Goal: Task Accomplishment & Management: Complete application form

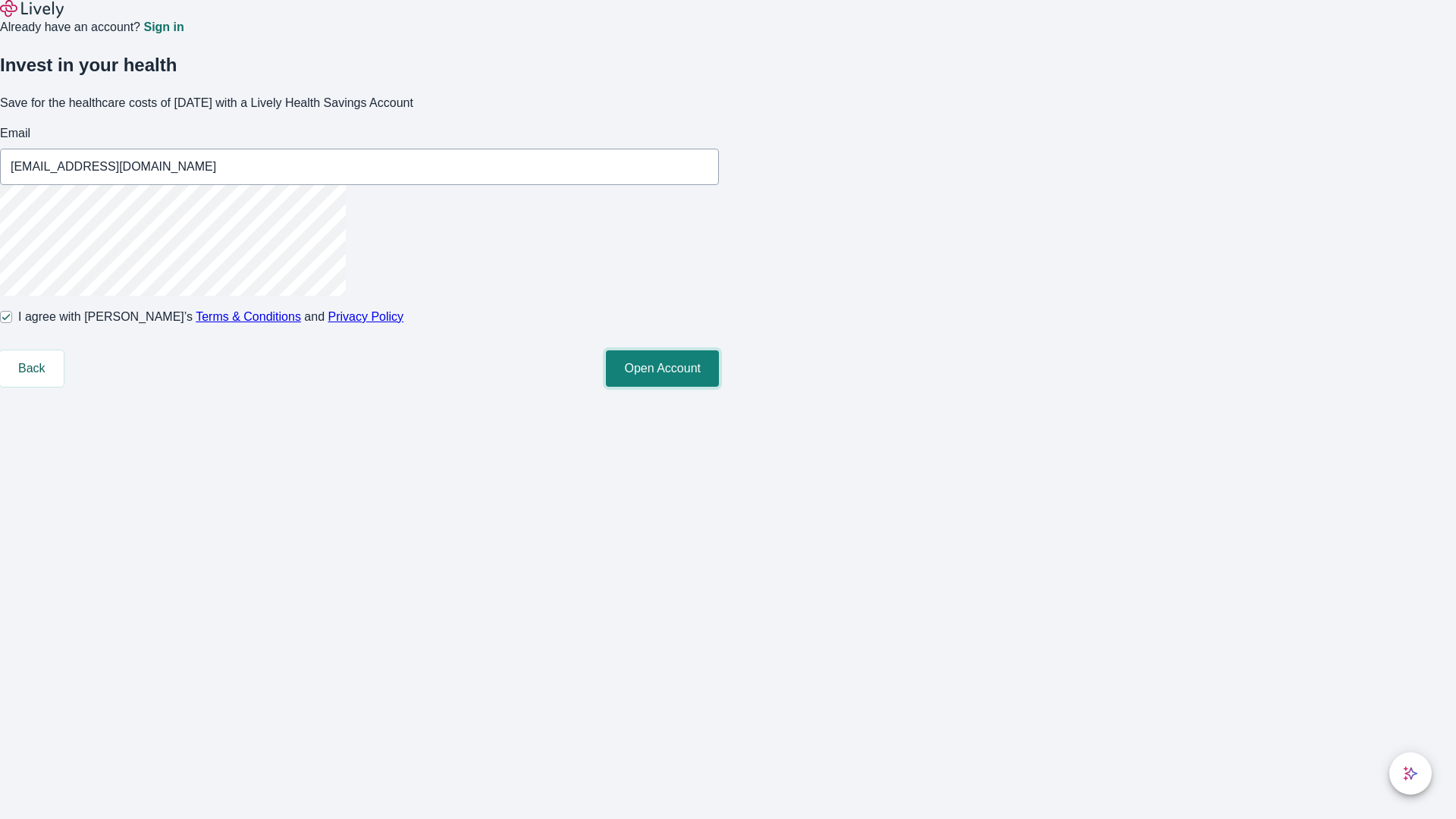
click at [719, 387] on button "Open Account" at bounding box center [662, 369] width 113 height 37
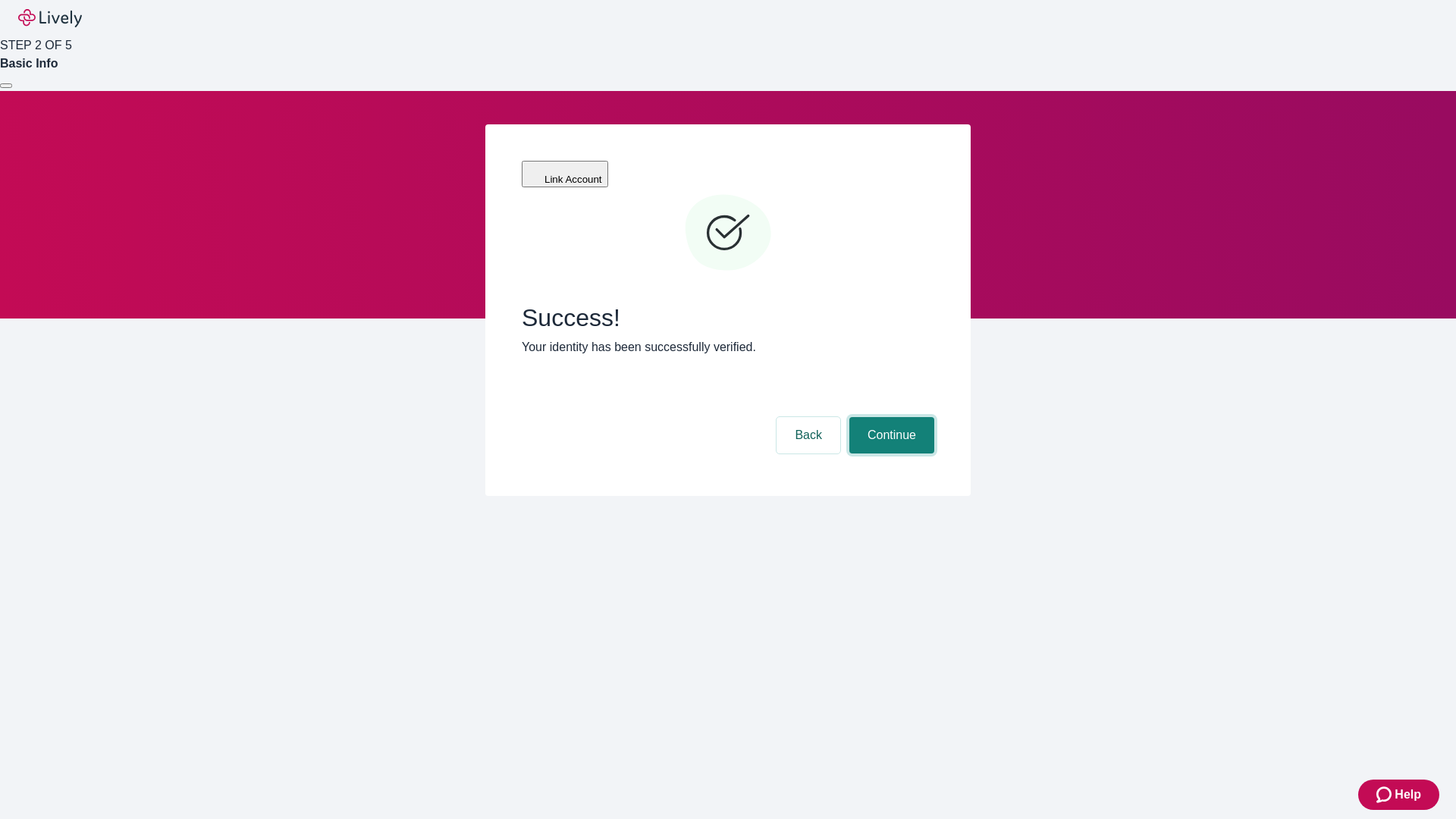
click at [890, 417] on button "Continue" at bounding box center [892, 435] width 85 height 37
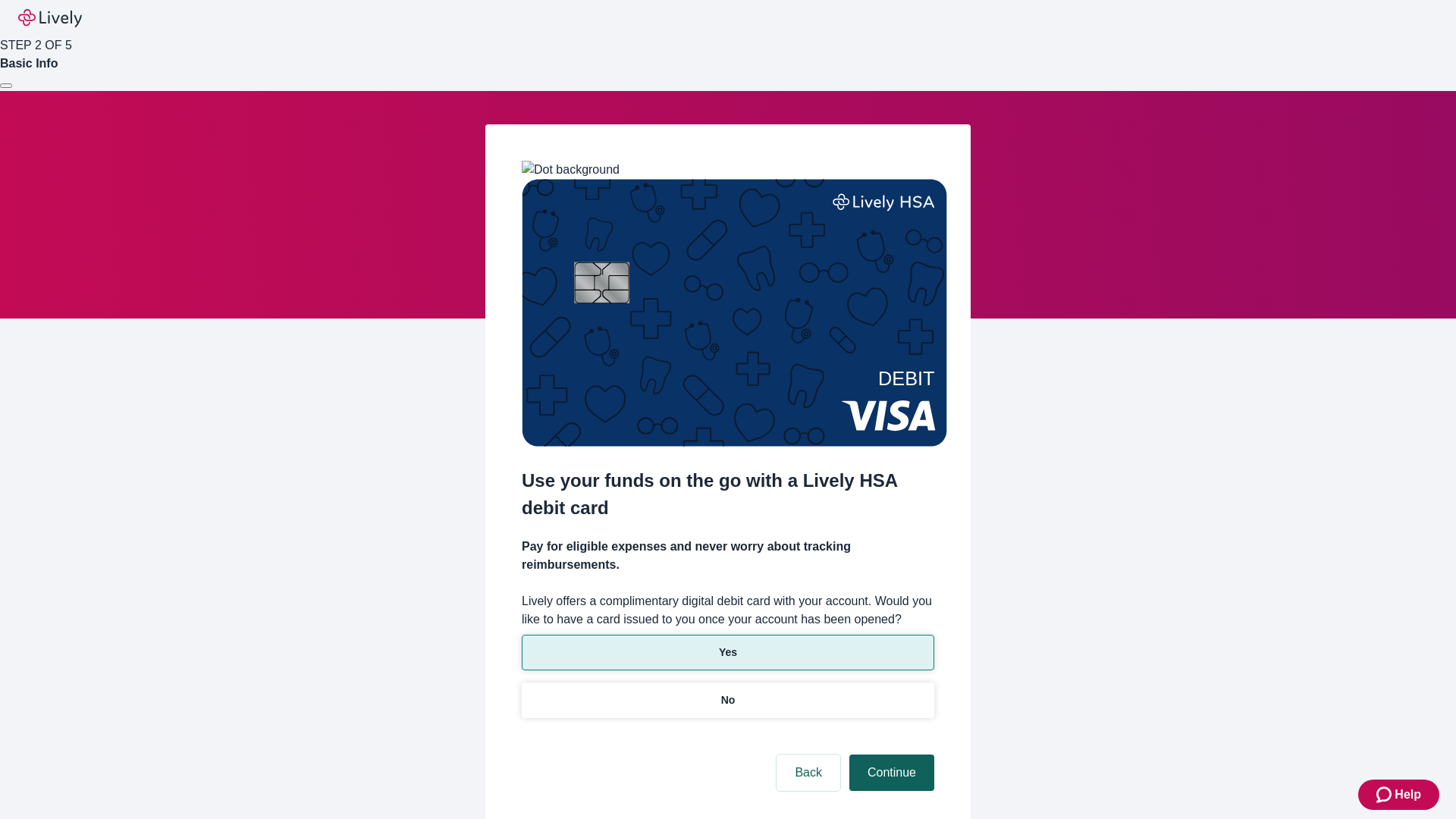
click at [727, 645] on p "Yes" at bounding box center [728, 653] width 18 height 16
click at [890, 755] on button "Continue" at bounding box center [892, 773] width 85 height 37
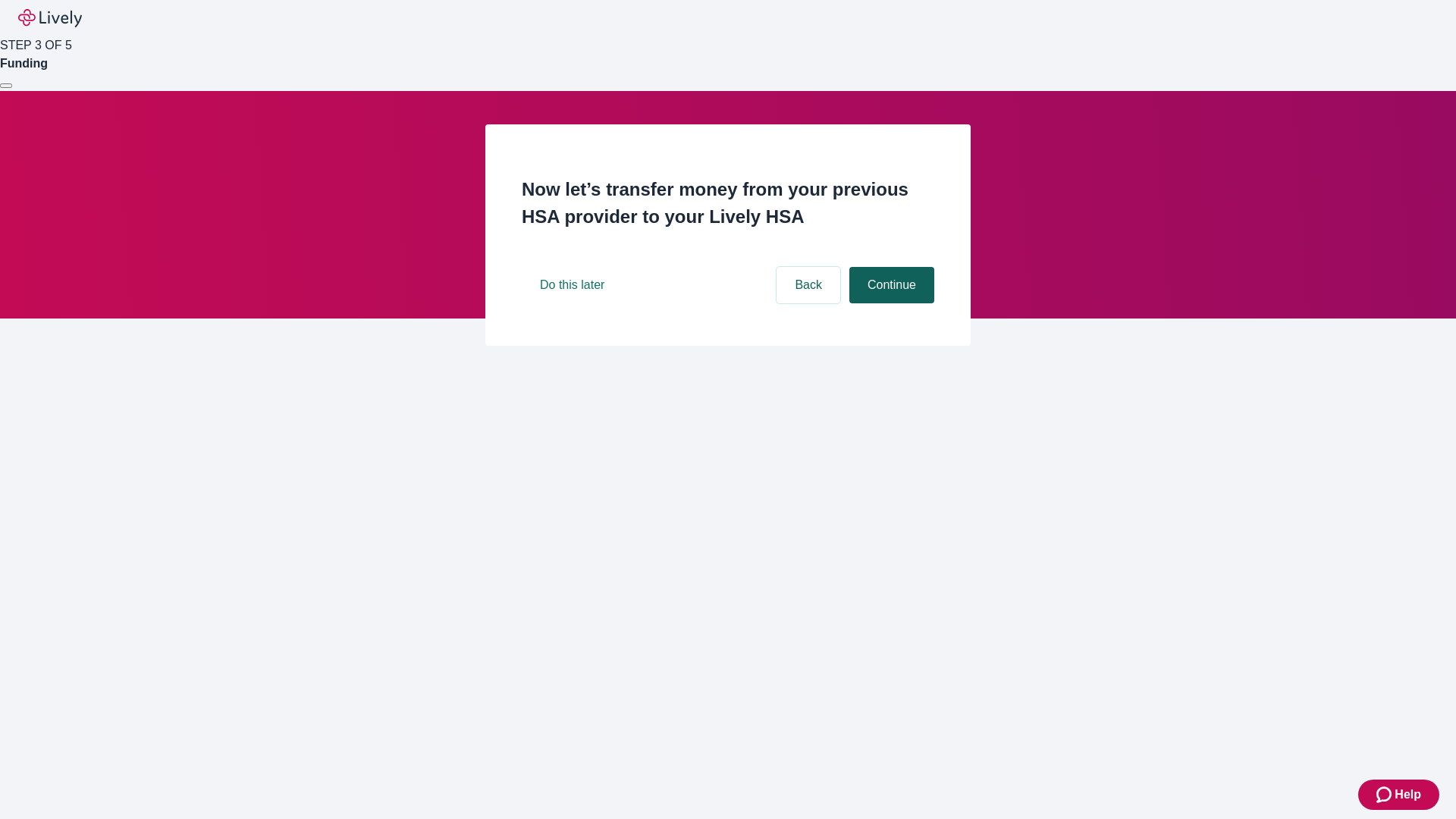
click at [890, 304] on button "Continue" at bounding box center [892, 285] width 85 height 37
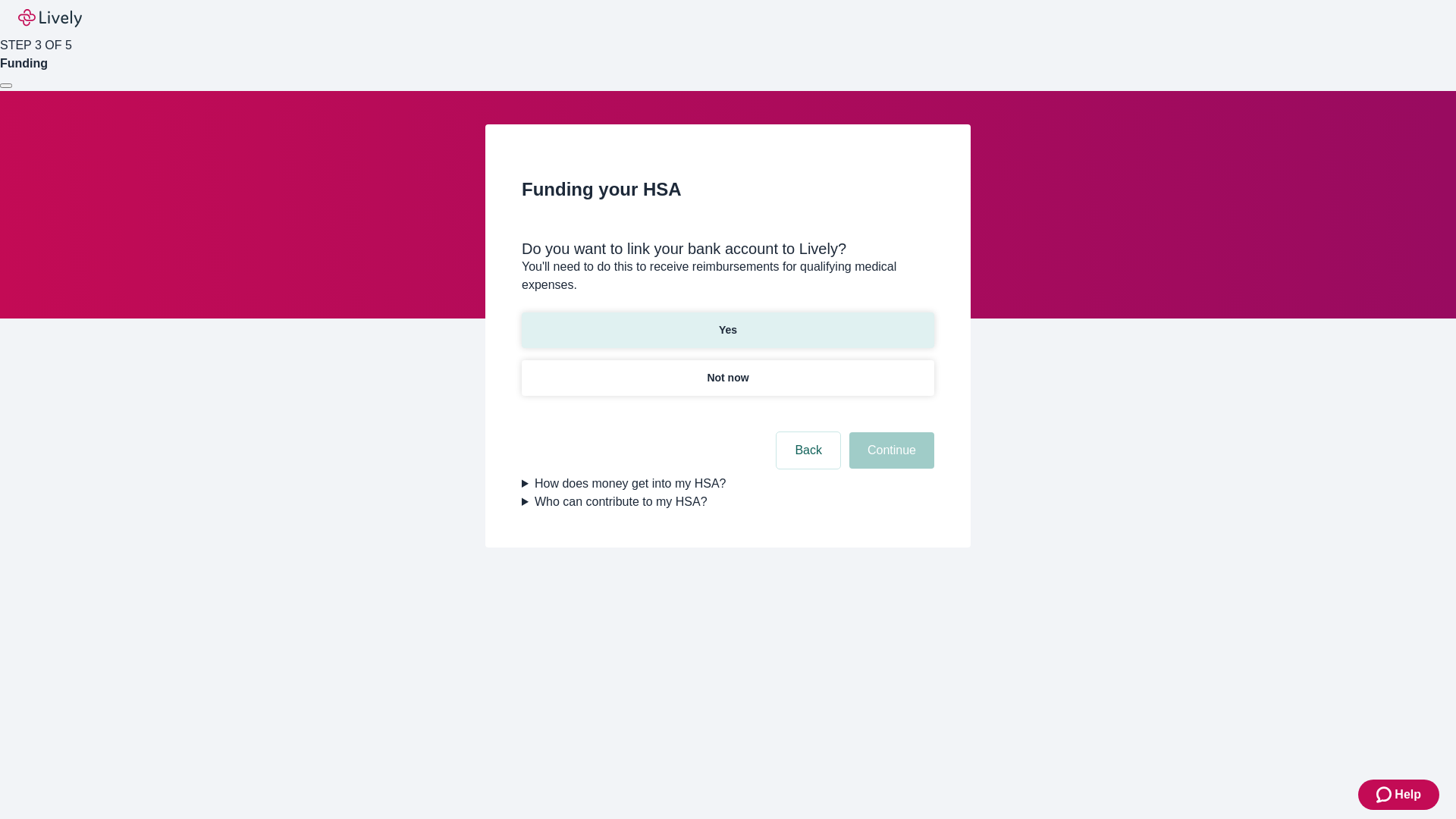
click at [727, 323] on p "Yes" at bounding box center [728, 331] width 18 height 16
click at [890, 432] on button "Continue" at bounding box center [892, 450] width 85 height 37
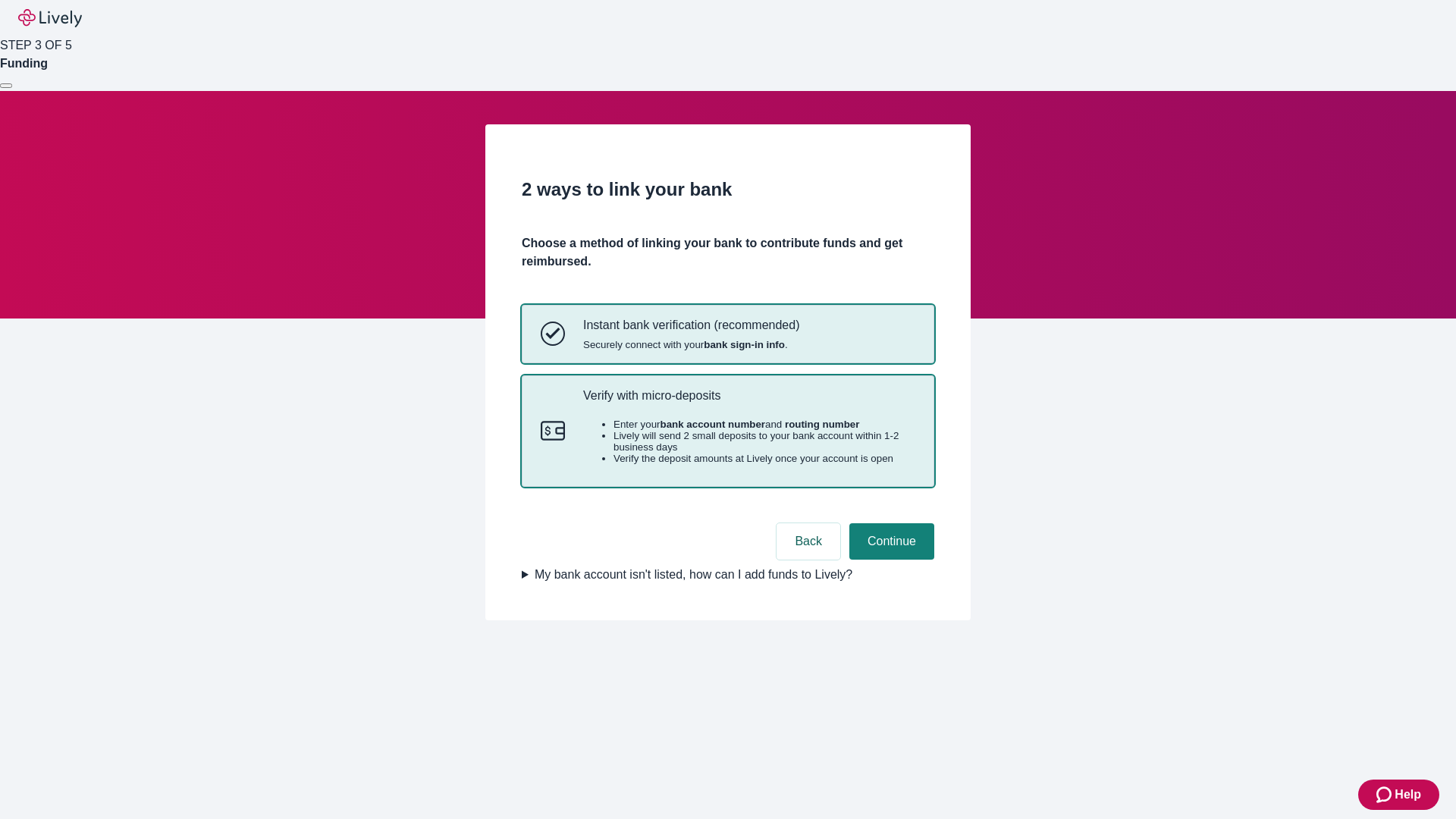
click at [749, 403] on p "Verify with micro-deposits" at bounding box center [750, 396] width 333 height 14
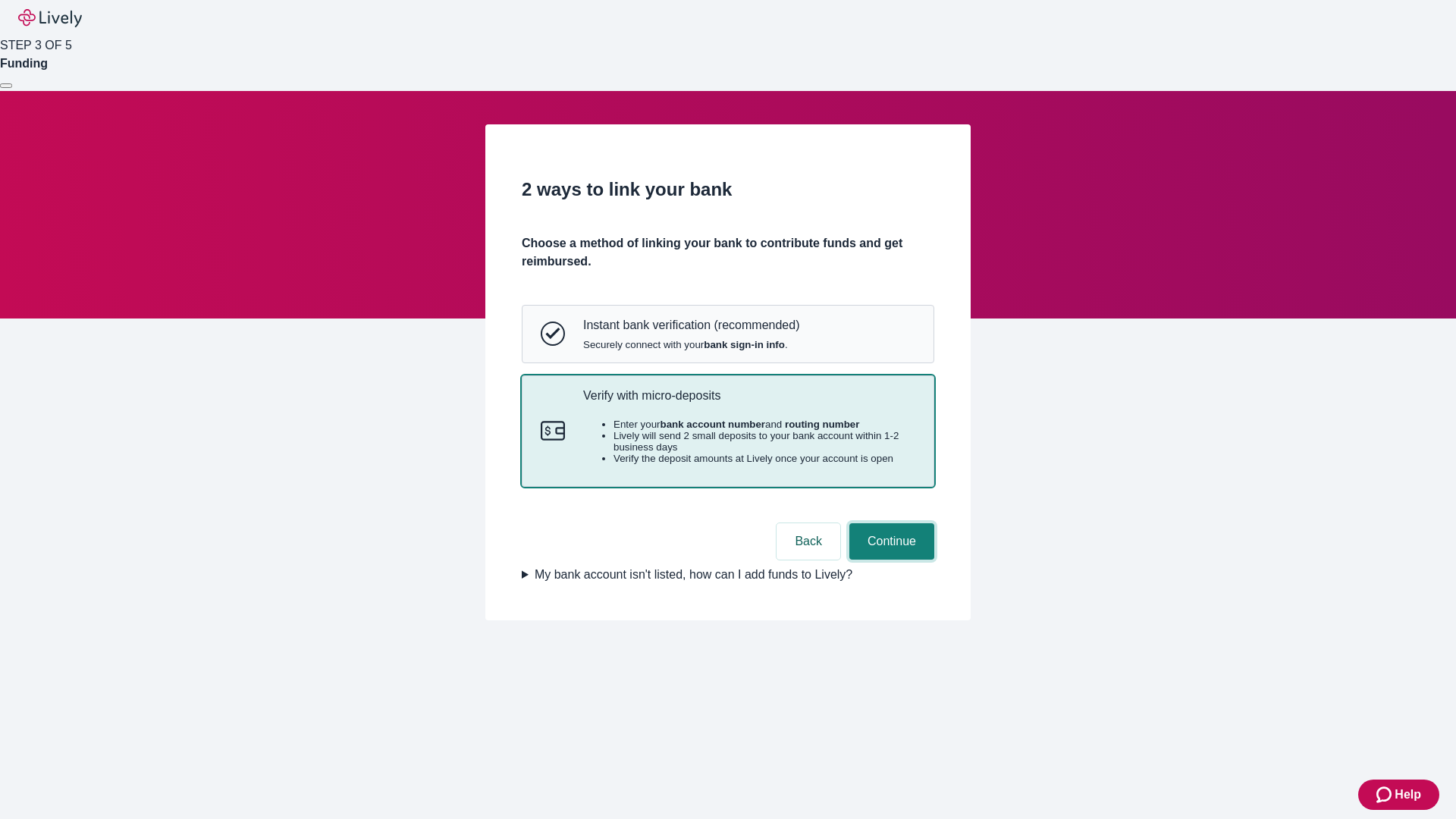
click at [890, 560] on button "Continue" at bounding box center [892, 541] width 85 height 37
